Goal: Task Accomplishment & Management: Manage account settings

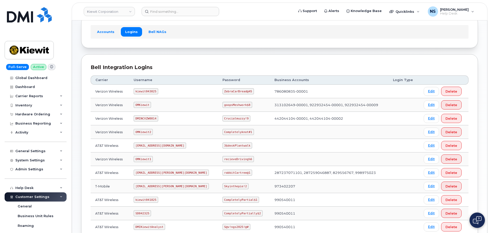
scroll to position [2, 0]
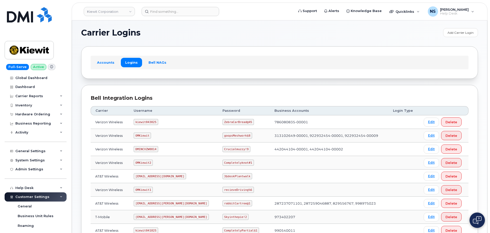
click at [149, 122] on code "kiewit043025" at bounding box center [146, 122] width 24 height 6
copy code "kiewit043025"
click at [223, 123] on code "ZebraCarBread@45" at bounding box center [239, 122] width 32 height 6
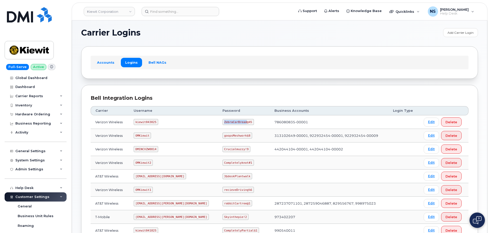
click at [223, 123] on code "ZebraCarBread@45" at bounding box center [239, 122] width 32 height 6
copy code "ZebraCarBread@45"
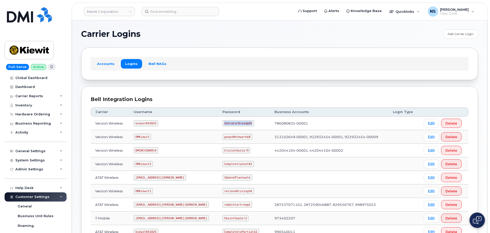
scroll to position [0, 0]
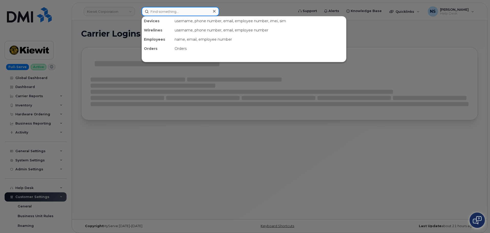
click at [171, 10] on input at bounding box center [181, 11] width 78 height 9
paste input "Austin J Baum"
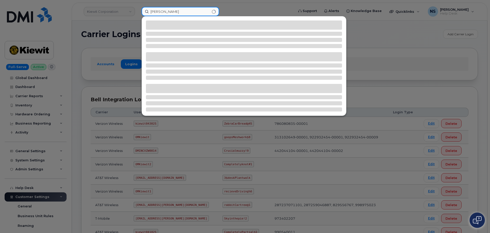
type input "Austin J Baum"
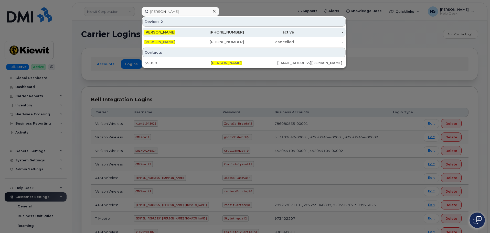
click at [185, 32] on div "AUSTIN J BAUM" at bounding box center [169, 32] width 50 height 5
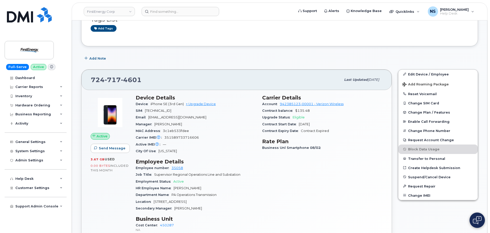
scroll to position [77, 0]
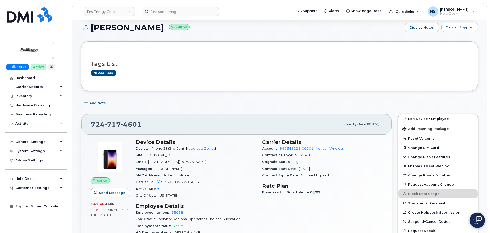
drag, startPoint x: 198, startPoint y: 150, endPoint x: 191, endPoint y: 154, distance: 8.3
click at [198, 150] on link "+ Upgrade Device" at bounding box center [201, 149] width 30 height 4
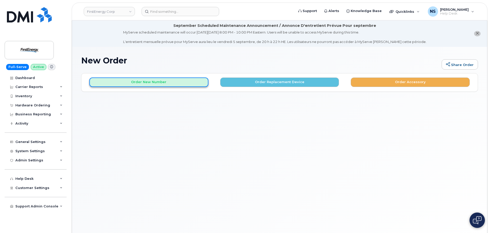
drag, startPoint x: 174, startPoint y: 79, endPoint x: 169, endPoint y: 85, distance: 7.8
click at [174, 79] on button "Order New Number" at bounding box center [148, 82] width 119 height 9
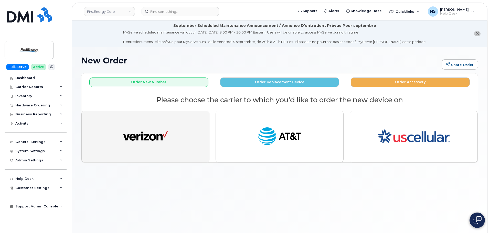
click at [153, 124] on button "button" at bounding box center [145, 137] width 128 height 52
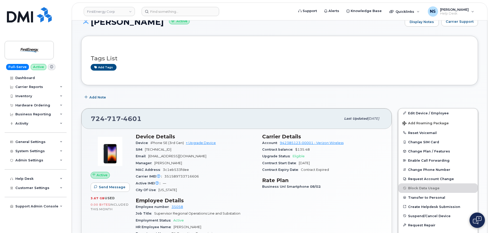
scroll to position [102, 0]
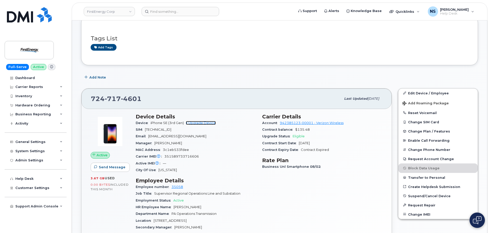
click at [210, 121] on link "+ Upgrade Device" at bounding box center [201, 123] width 30 height 4
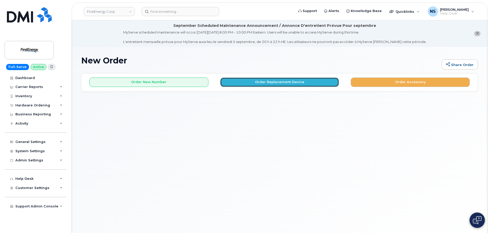
click at [281, 79] on button "Order Replacement Device" at bounding box center [279, 82] width 119 height 9
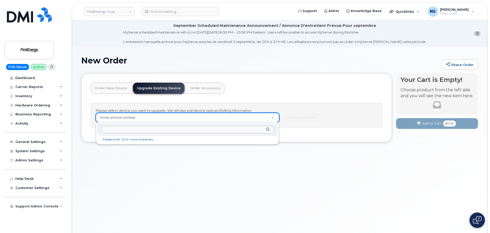
type input "[PHONE_NUMBER]"
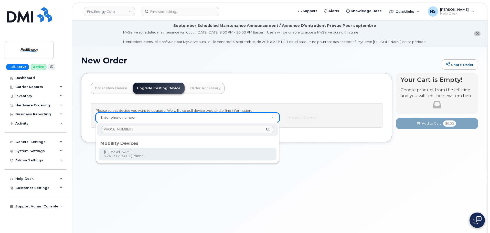
type input "832319"
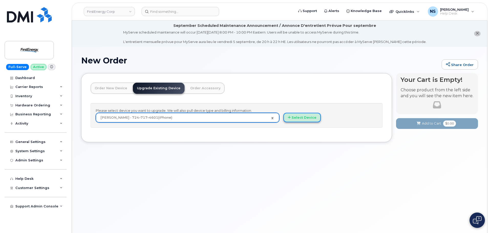
click at [290, 120] on button "Select Device" at bounding box center [302, 117] width 37 height 9
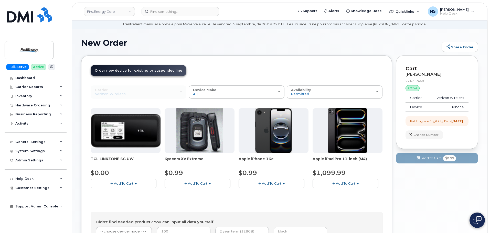
scroll to position [26, 0]
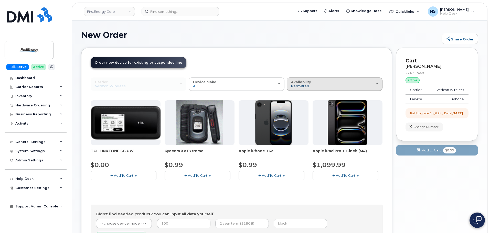
click at [300, 84] on span "Permitted" at bounding box center [300, 86] width 18 height 4
click at [302, 104] on div "All" at bounding box center [334, 104] width 93 height 6
click at [315, 86] on div "Availability Permitted All" at bounding box center [334, 84] width 87 height 8
click at [297, 104] on label "All" at bounding box center [293, 104] width 11 height 6
click at [0, 0] on input "All" at bounding box center [0, 0] width 0 height 0
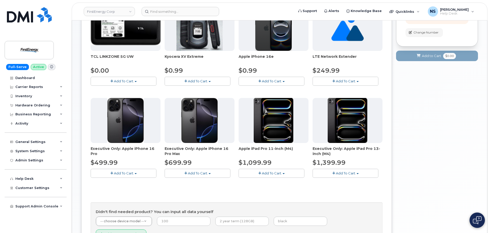
scroll to position [77, 0]
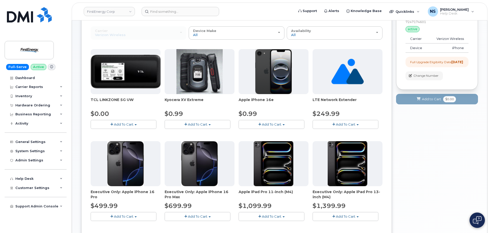
click at [261, 122] on button "Add To Cart" at bounding box center [272, 124] width 66 height 9
click at [201, 123] on span "Add To Cart" at bounding box center [197, 124] width 19 height 4
click at [251, 120] on button "Add To Cart" at bounding box center [272, 124] width 66 height 9
click at [253, 135] on link "$0.99 - 2 Year Upgrade" at bounding box center [264, 134] width 49 height 6
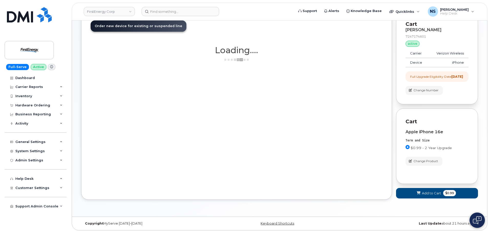
scroll to position [67, 0]
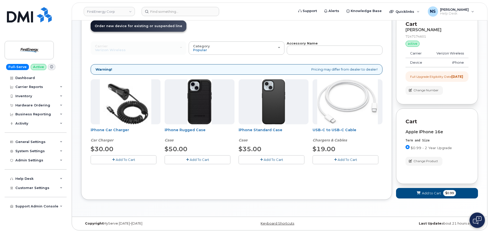
click at [331, 156] on button "Add To Cart" at bounding box center [346, 160] width 66 height 9
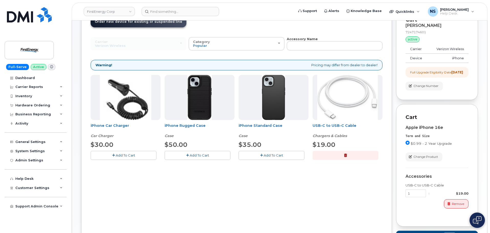
click at [207, 155] on span "Add To Cart" at bounding box center [199, 155] width 19 height 4
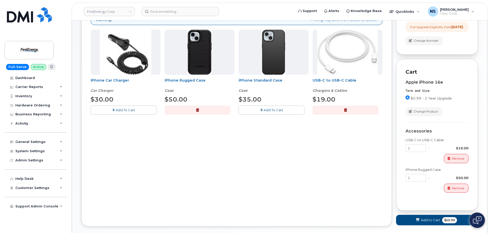
scroll to position [143, 0]
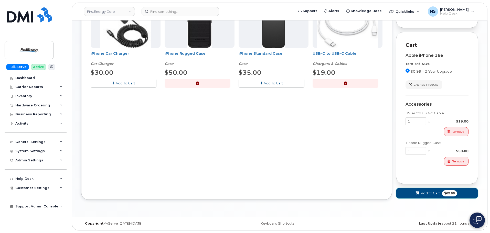
click at [424, 191] on span "Add to Cart" at bounding box center [430, 193] width 19 height 5
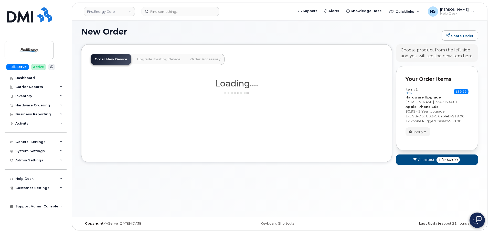
scroll to position [29, 0]
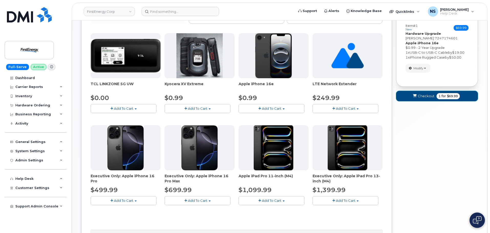
click at [421, 100] on button "Checkout 1 for $69.99" at bounding box center [437, 96] width 82 height 11
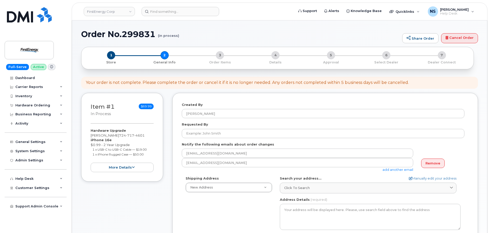
select select
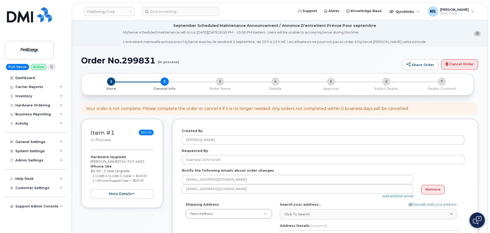
scroll to position [77, 0]
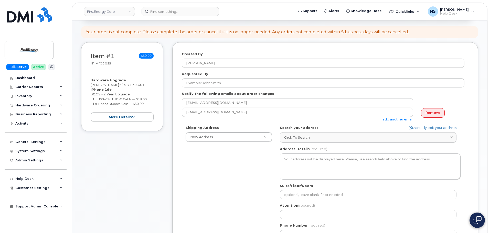
drag, startPoint x: 91, startPoint y: 84, endPoint x: 117, endPoint y: 87, distance: 26.3
click at [117, 87] on div "Hardware Upgrade AUSTIN J BAUM 724 717 4601 iPhone 16e $0.99 - 2 Year Upgrade 1…" at bounding box center [122, 100] width 63 height 44
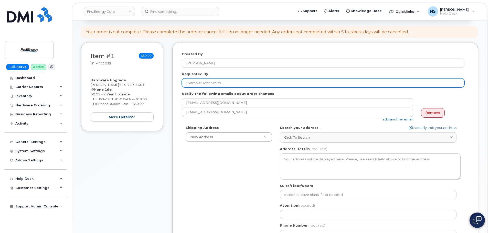
copy div "[PERSON_NAME]"
click at [210, 82] on input "Requested By" at bounding box center [323, 82] width 283 height 9
paste input "[PERSON_NAME]"
type input "[PERSON_NAME]"
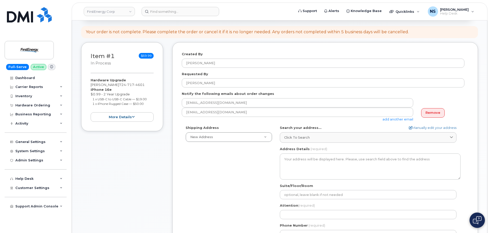
click at [188, 171] on div "Shipping Address New Address New Address AB Search your address... Manually edi…" at bounding box center [323, 185] width 283 height 118
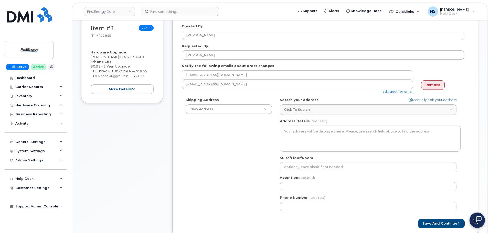
scroll to position [128, 0]
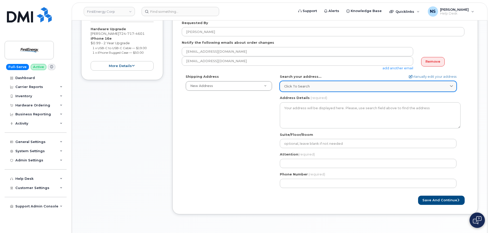
click at [294, 86] on span "Click to search" at bounding box center [297, 86] width 26 height 5
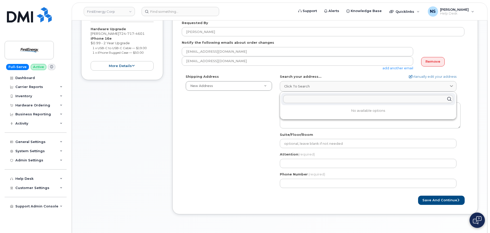
paste input "[STREET_ADDRESS]"
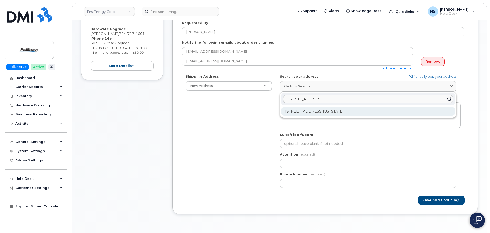
type input "[STREET_ADDRESS]"
click at [318, 113] on div "2355 Oakland Ave Indiana PA 15701-3392" at bounding box center [368, 111] width 174 height 8
select select
type textarea "2355 Oakland Ave INDIANA PA 15701-3392 UNITED STATES"
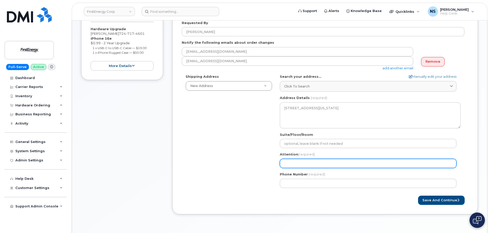
click at [298, 166] on input "Attention (required)" at bounding box center [368, 163] width 177 height 9
select select
type input "A"
select select
type input "Au"
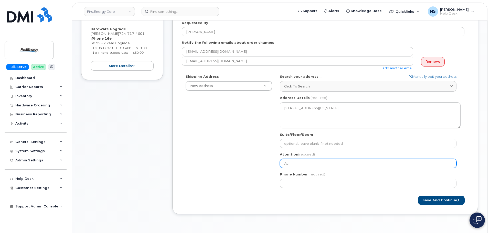
select select
type input "Aus"
select select
type input "Aust"
select select
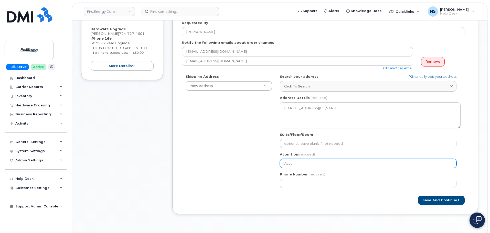
type input "Austi"
select select
type input "Austin"
select select
type input "Austin N"
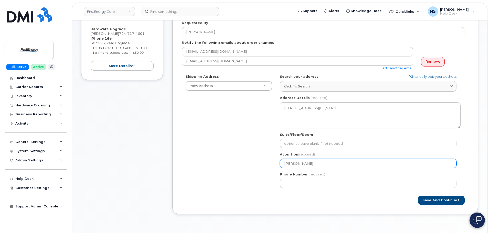
select select
type input "Austin NB"
select select
type input "Austin N"
select select
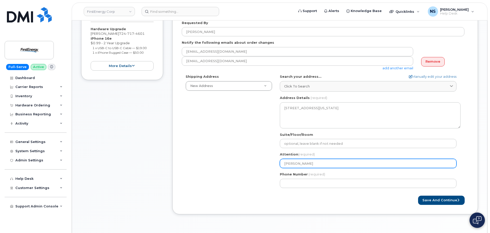
type input "Austin"
select select
type input "Austin B"
select select
type input "Austin Ba"
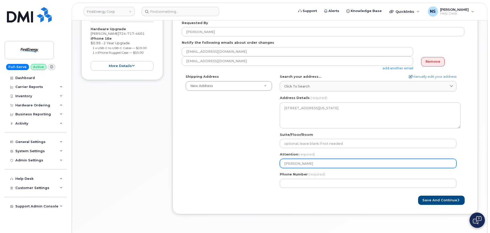
select select
type input "Austin Bau"
select select
type input "[PERSON_NAME]"
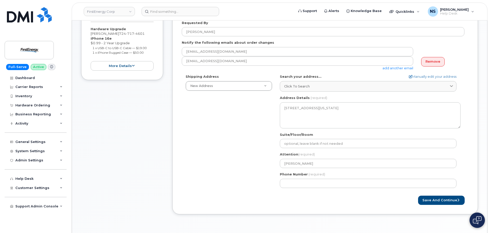
drag, startPoint x: 242, startPoint y: 182, endPoint x: 281, endPoint y: 189, distance: 40.1
click at [242, 182] on div "Shipping Address New Address New Address PA Indiana Search your address... Manu…" at bounding box center [323, 133] width 283 height 118
click at [424, 199] on button "Save and Continue" at bounding box center [441, 200] width 47 height 9
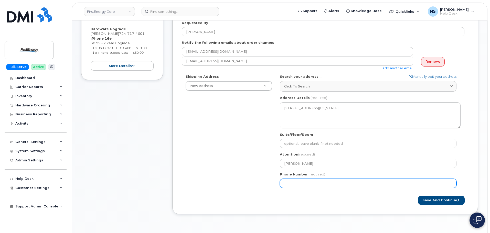
drag, startPoint x: 298, startPoint y: 183, endPoint x: 301, endPoint y: 185, distance: 3.3
click at [298, 183] on input "Phone Number" at bounding box center [368, 183] width 177 height 9
click at [301, 185] on input "Phone Number" at bounding box center [368, 183] width 177 height 9
select select
type input "7247174601"
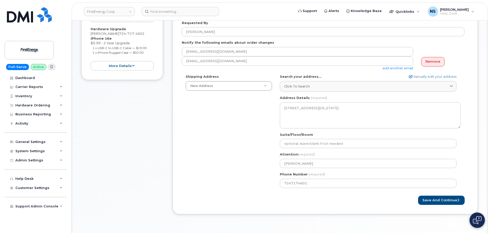
click at [316, 194] on form "Created By Noah Shelton Requested By AUSTIN J BAUM Notify the following emails …" at bounding box center [325, 103] width 287 height 205
click at [442, 201] on button "Save and Continue" at bounding box center [441, 200] width 47 height 9
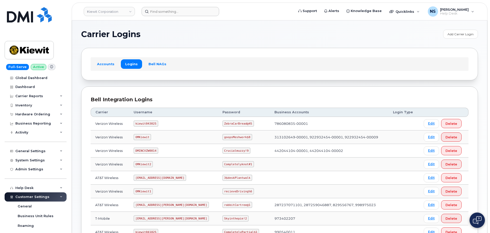
drag, startPoint x: 174, startPoint y: 23, endPoint x: 175, endPoint y: 13, distance: 10.3
click at [173, 20] on div "Kiewit Corporation Support Alerts Knowledge Base Quicklinks Suspend / Cancel De…" at bounding box center [280, 170] width 416 height 301
click at [176, 13] on input at bounding box center [181, 11] width 78 height 9
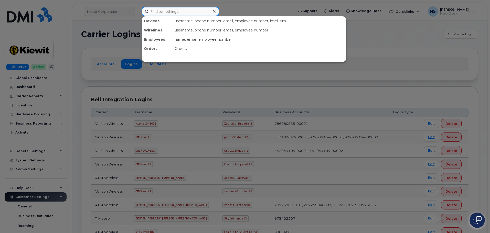
paste input "724-717-4601"
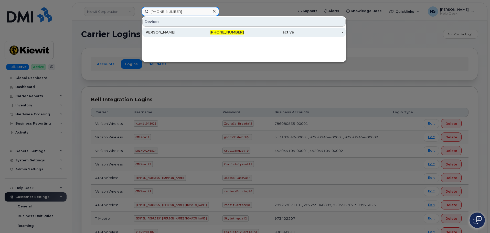
type input "724-717-4601"
click at [186, 31] on div "[PERSON_NAME]" at bounding box center [169, 32] width 50 height 5
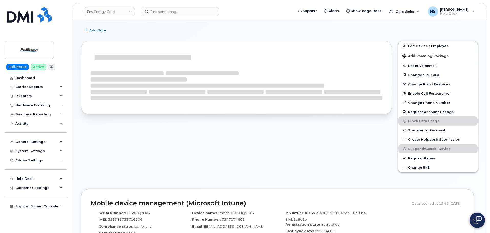
scroll to position [162, 0]
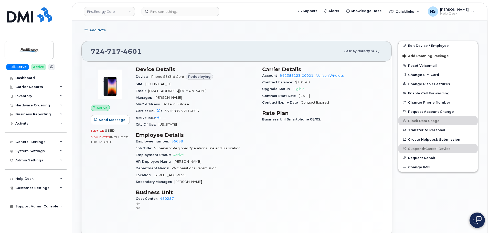
drag, startPoint x: 192, startPoint y: 175, endPoint x: 158, endPoint y: 175, distance: 34.1
click at [155, 173] on div "Location [STREET_ADDRESS]" at bounding box center [196, 175] width 120 height 7
copy span "[STREET_ADDRESS]"
click at [164, 176] on span "[STREET_ADDRESS]" at bounding box center [170, 175] width 33 height 4
click at [164, 176] on span "2355 Oakland Avenue" at bounding box center [170, 175] width 33 height 4
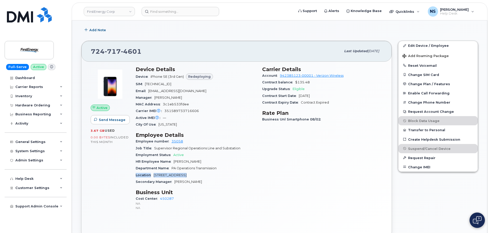
click at [164, 176] on span "2355 Oakland Avenue" at bounding box center [170, 175] width 33 height 4
click at [152, 177] on div "Location 2355 Oakland Avenue" at bounding box center [196, 175] width 120 height 7
click at [155, 177] on span "2355 Oakland Avenue" at bounding box center [170, 175] width 33 height 4
drag, startPoint x: 154, startPoint y: 176, endPoint x: 198, endPoint y: 176, distance: 44.1
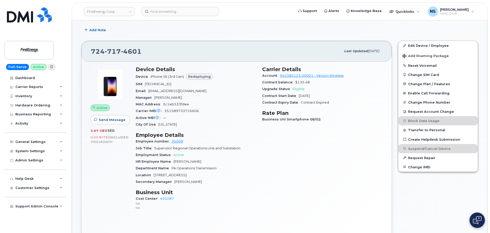
click at [198, 176] on div "Location 2355 Oakland Avenue" at bounding box center [196, 175] width 120 height 7
copy span "2355 Oakland Avenue"
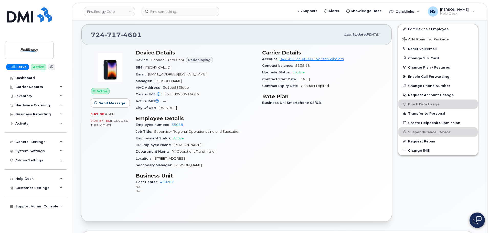
scroll to position [187, 0]
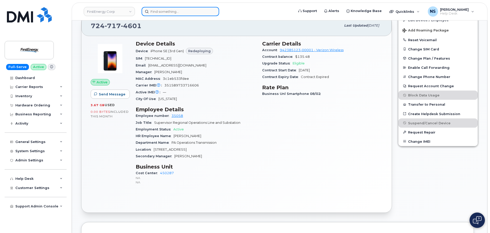
click at [156, 9] on input at bounding box center [181, 11] width 78 height 9
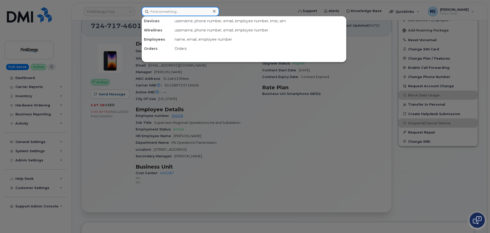
paste input "325-530-1229"
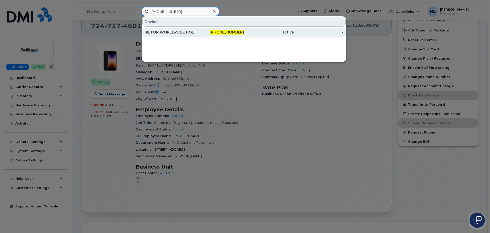
type input "325-530-1229"
click at [181, 31] on div "HILTON WORLDWIDE HOLDINGS INC." at bounding box center [169, 32] width 50 height 5
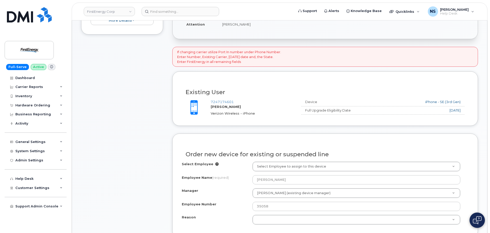
scroll to position [154, 0]
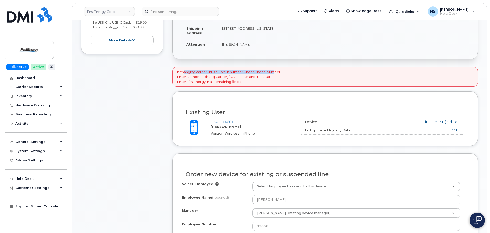
drag, startPoint x: 185, startPoint y: 72, endPoint x: 255, endPoint y: 77, distance: 70.4
click at [276, 74] on p "If changing carrier utilize Port In number under Phone Number. Enter Number, Ex…" at bounding box center [229, 77] width 104 height 14
drag, startPoint x: 253, startPoint y: 77, endPoint x: 243, endPoint y: 78, distance: 10.3
click at [253, 78] on p "If changing carrier utilize Port In number under Phone Number. Enter Number, Ex…" at bounding box center [229, 77] width 104 height 14
drag, startPoint x: 200, startPoint y: 70, endPoint x: 248, endPoint y: 72, distance: 48.7
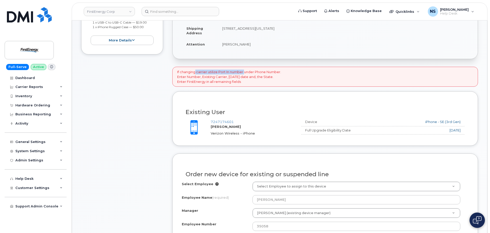
click at [247, 72] on p "If changing carrier utilize Port In number under Phone Number. Enter Number, Ex…" at bounding box center [229, 77] width 104 height 14
click at [248, 72] on p "If changing carrier utilize Port In number under Phone Number. Enter Number, Ex…" at bounding box center [229, 77] width 104 height 14
click at [253, 74] on p "If changing carrier utilize Port In number under Phone Number. Enter Number, Ex…" at bounding box center [229, 77] width 104 height 14
drag, startPoint x: 241, startPoint y: 70, endPoint x: 260, endPoint y: 73, distance: 18.6
click at [258, 73] on p "If changing carrier utilize Port In number under Phone Number. Enter Number, Ex…" at bounding box center [229, 77] width 104 height 14
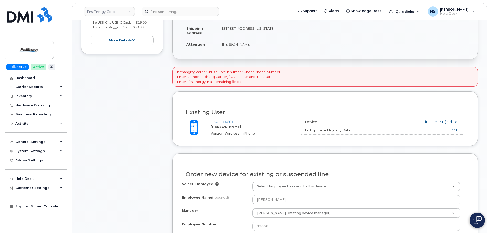
click at [260, 73] on p "If changing carrier utilize Port In number under Phone Number. Enter Number, Ex…" at bounding box center [229, 77] width 104 height 14
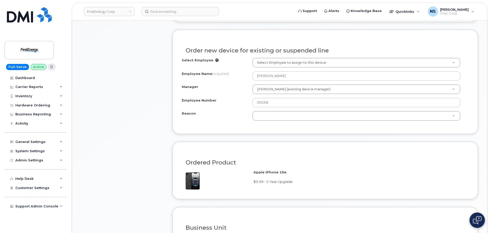
scroll to position [307, 0]
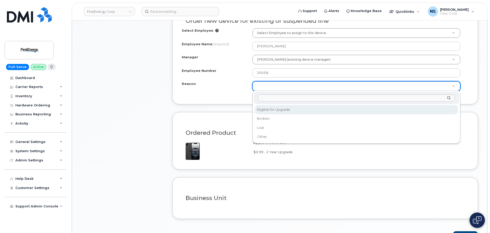
drag, startPoint x: 269, startPoint y: 111, endPoint x: 221, endPoint y: 112, distance: 47.9
select select "eligible_for_upgrade"
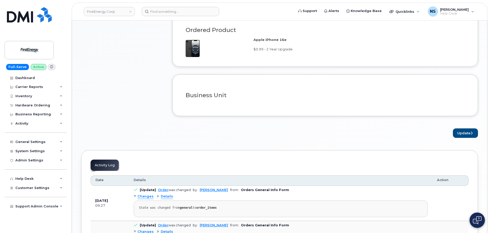
scroll to position [410, 0]
click at [462, 135] on button "Update" at bounding box center [465, 133] width 25 height 9
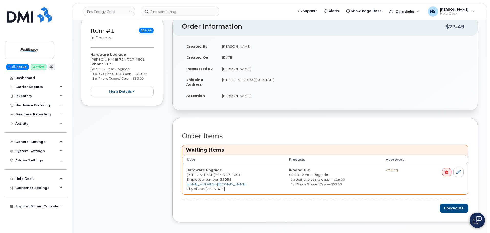
scroll to position [205, 0]
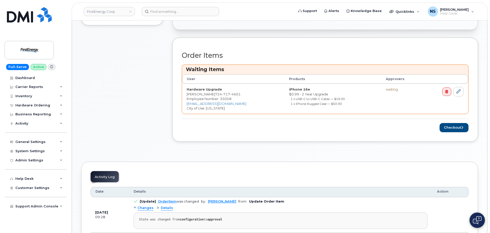
click at [441, 122] on div "Order Items Waiting Items User Products Approvers Hardware Upgrade [PERSON_NAME…" at bounding box center [325, 92] width 287 height 81
click at [445, 126] on button "Checkout" at bounding box center [454, 127] width 29 height 9
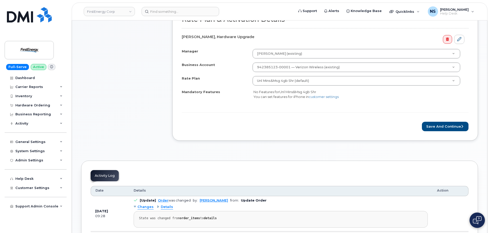
scroll to position [231, 0]
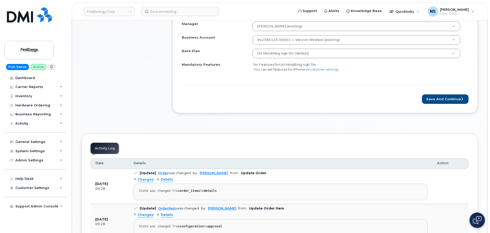
click at [426, 105] on div "Rate Plan & Activation Details [PERSON_NAME], Hardware Upgrade Manager [PERSON_…" at bounding box center [325, 43] width 306 height 139
click at [431, 100] on button "Save and Continue" at bounding box center [445, 99] width 47 height 9
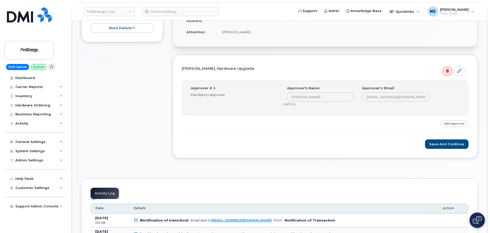
scroll to position [128, 0]
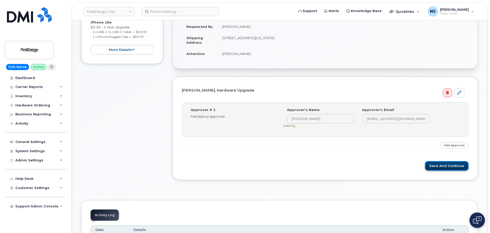
click at [445, 170] on button "Save and Continue" at bounding box center [447, 165] width 44 height 9
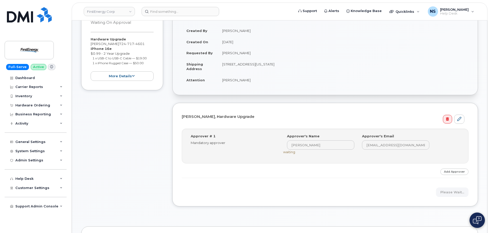
scroll to position [77, 0]
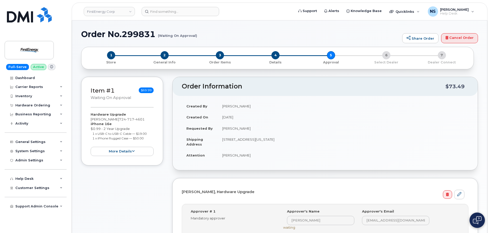
click at [146, 34] on h1 "Order No.299831 (Waiting On Approval)" at bounding box center [240, 34] width 319 height 9
copy h1 "299831"
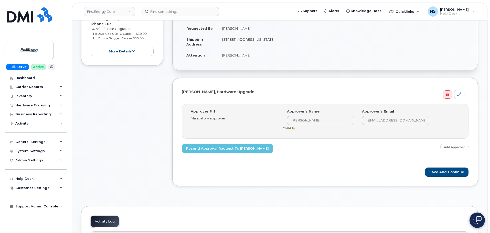
scroll to position [128, 0]
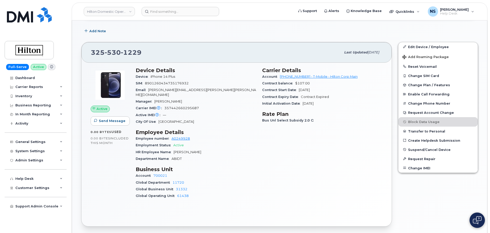
scroll to position [154, 0]
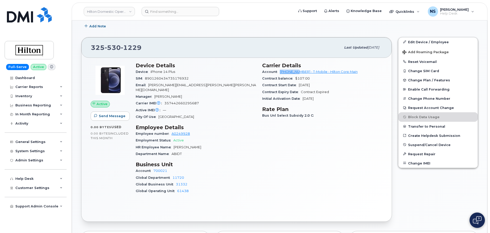
drag, startPoint x: 278, startPoint y: 73, endPoint x: 300, endPoint y: 72, distance: 21.0
click at [300, 72] on div "Account [PHONE_NUMBER] - T-Mobile - Hilton Corp Main" at bounding box center [322, 72] width 120 height 7
copy link "964079317"
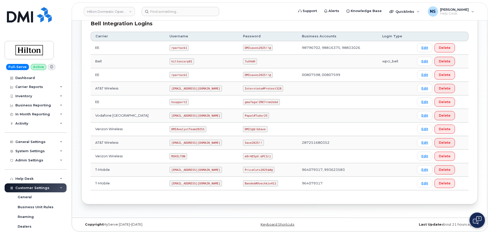
scroll to position [132, 0]
click at [180, 180] on code "ms-hilton@dminc.com" at bounding box center [196, 183] width 53 height 6
copy code "ms-hilton@dminc.com"
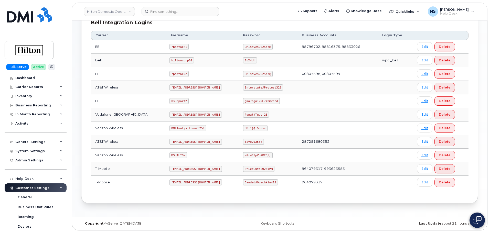
click at [250, 184] on code "Banded#Ovechkin411" at bounding box center [260, 183] width 35 height 6
copy code "Banded#Ovechkin411"
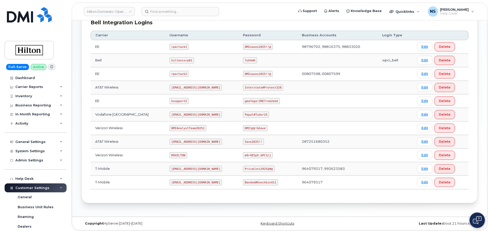
click at [178, 88] on code "ms-hilton@dminc.com" at bounding box center [196, 88] width 53 height 6
copy code "hilton"
click at [178, 88] on code "ms-hilton@dminc.com" at bounding box center [196, 88] width 53 height 6
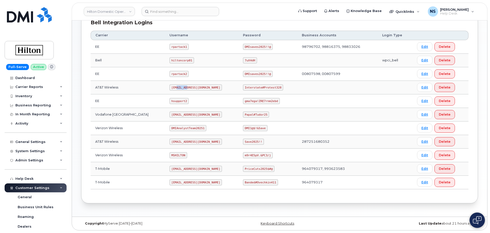
click at [178, 88] on code "ms-hilton@dminc.com" at bounding box center [196, 88] width 53 height 6
click at [250, 90] on code "Interstate#Protest328" at bounding box center [263, 88] width 40 height 6
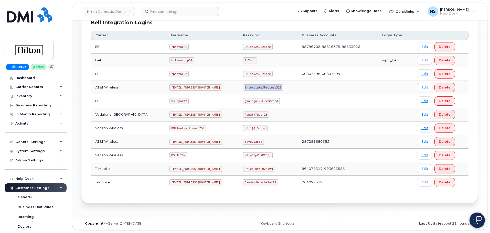
click at [250, 90] on code "Interstate#Protest328" at bounding box center [263, 88] width 40 height 6
copy code "Interstate#Protest328"
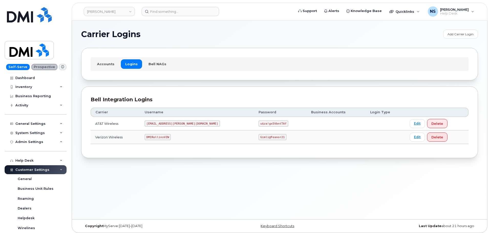
click at [171, 136] on code "DMIRollinsVZW" at bounding box center [158, 137] width 26 height 6
copy code "DMIRollinsVZW"
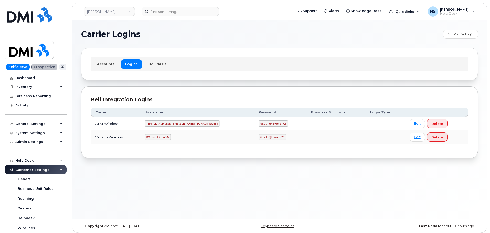
click at [169, 126] on code "[EMAIL_ADDRESS][PERSON_NAME][DOMAIN_NAME]" at bounding box center [182, 124] width 75 height 6
click at [169, 124] on code "[EMAIL_ADDRESS][PERSON_NAME][DOMAIN_NAME]" at bounding box center [182, 124] width 75 height 6
copy code "[EMAIL_ADDRESS][PERSON_NAME][DOMAIN_NAME]"
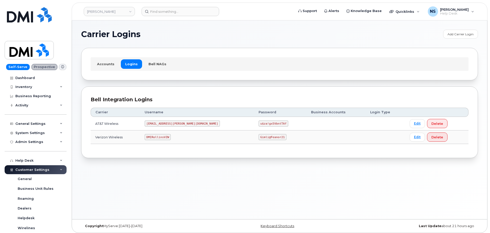
click at [259, 125] on code "u$za!gx5VbntTAf" at bounding box center [274, 124] width 30 height 6
drag, startPoint x: 242, startPoint y: 125, endPoint x: 239, endPoint y: 122, distance: 4.7
click at [259, 125] on code "u$za!gx5VbntTAf" at bounding box center [274, 124] width 30 height 6
copy code "u$za!gx5VbntTAf"
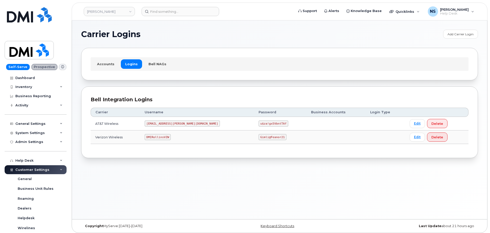
click at [254, 120] on td "u$za!gx5VbntTAf" at bounding box center [280, 124] width 53 height 14
click at [254, 121] on td "u$za!gx5VbntTAf" at bounding box center [280, 124] width 53 height 14
click at [259, 121] on code "u$za!gx5VbntTAf" at bounding box center [274, 124] width 30 height 6
click at [259, 125] on code "u$za!gx5VbntTAf" at bounding box center [274, 124] width 30 height 6
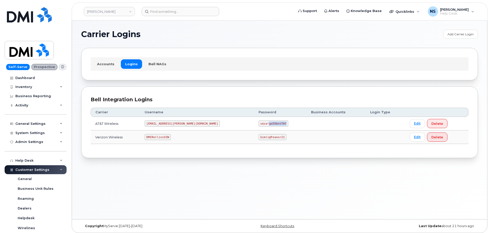
click at [259, 124] on code "u$za!gx5VbntTAf" at bounding box center [274, 124] width 30 height 6
copy code "u$za!gx5VbntTAf"
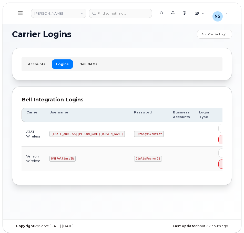
click at [85, 135] on code "[EMAIL_ADDRESS][PERSON_NAME][DOMAIN_NAME]" at bounding box center [86, 134] width 75 height 6
copy code "[EMAIL_ADDRESS][PERSON_NAME][DOMAIN_NAME]"
click at [134, 137] on code "u$za!gx5VbntTAf" at bounding box center [149, 134] width 30 height 6
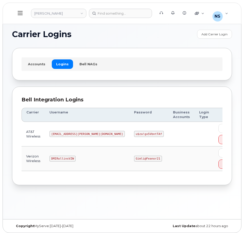
click at [134, 136] on code "u$za!gx5VbntTAf" at bounding box center [149, 134] width 30 height 6
copy code "u$za!gx5VbntTAf"
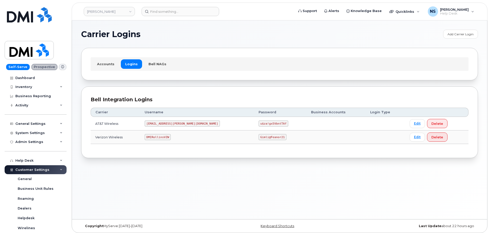
click at [171, 138] on code "DMIRollinsVZW" at bounding box center [158, 137] width 26 height 6
copy code "DMIRollinsVZW"
click at [259, 137] on code "Gimli@Feanor21" at bounding box center [273, 137] width 28 height 6
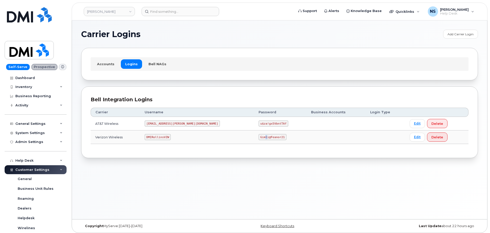
click at [259, 137] on code "Gimli@Feanor21" at bounding box center [273, 137] width 28 height 6
